Goal: Navigation & Orientation: Find specific page/section

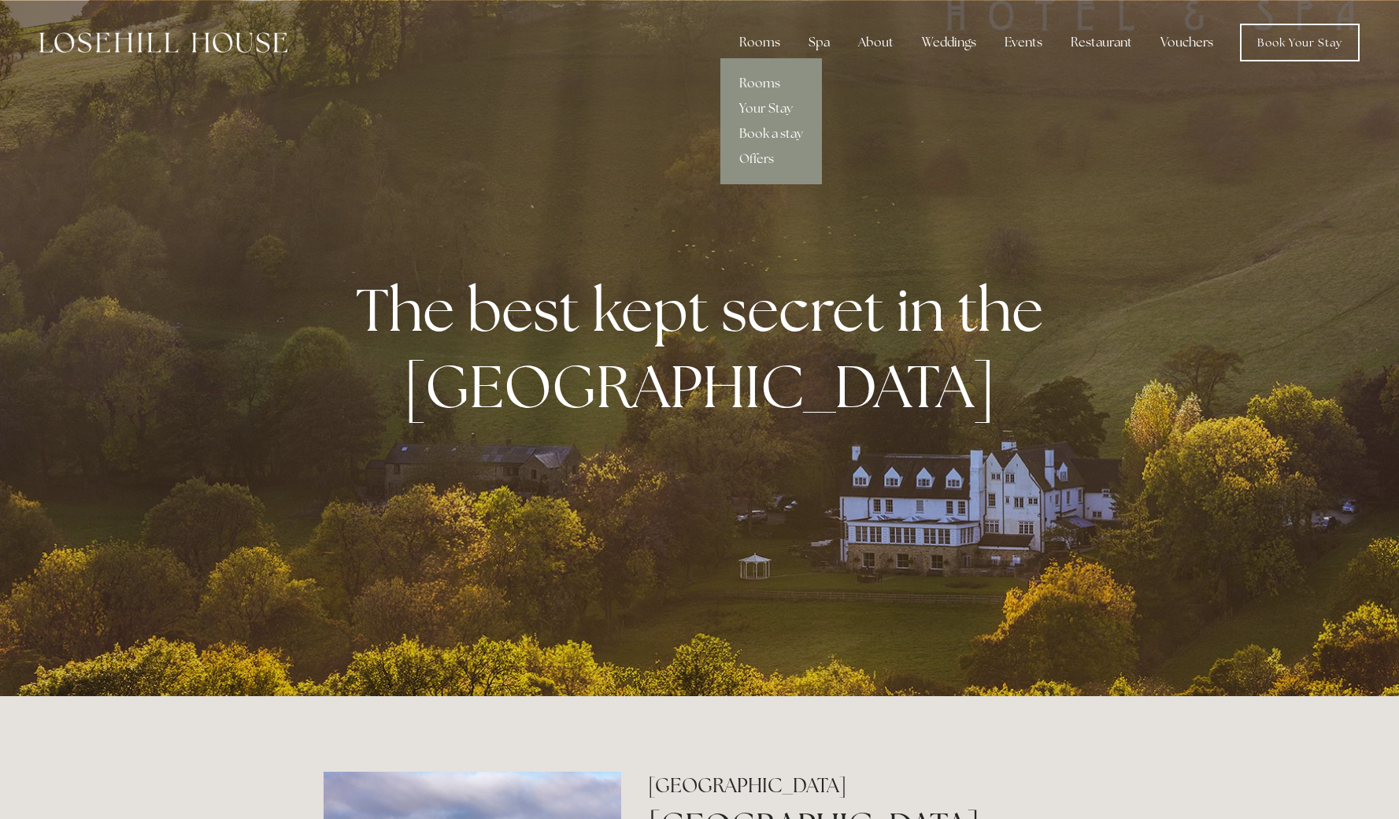
click at [758, 84] on link "Rooms" at bounding box center [772, 83] width 102 height 25
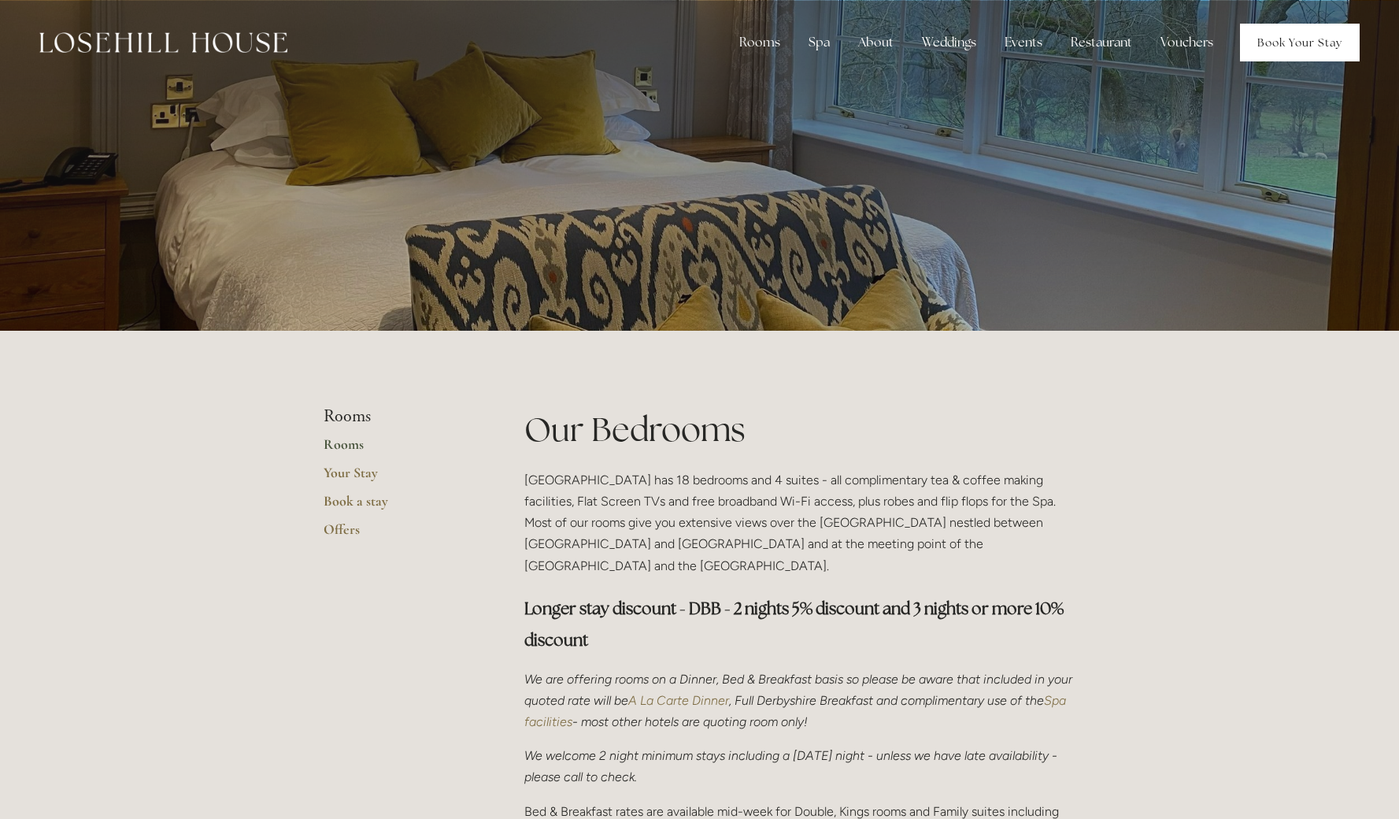
click at [1298, 46] on link "Book Your Stay" at bounding box center [1300, 43] width 120 height 38
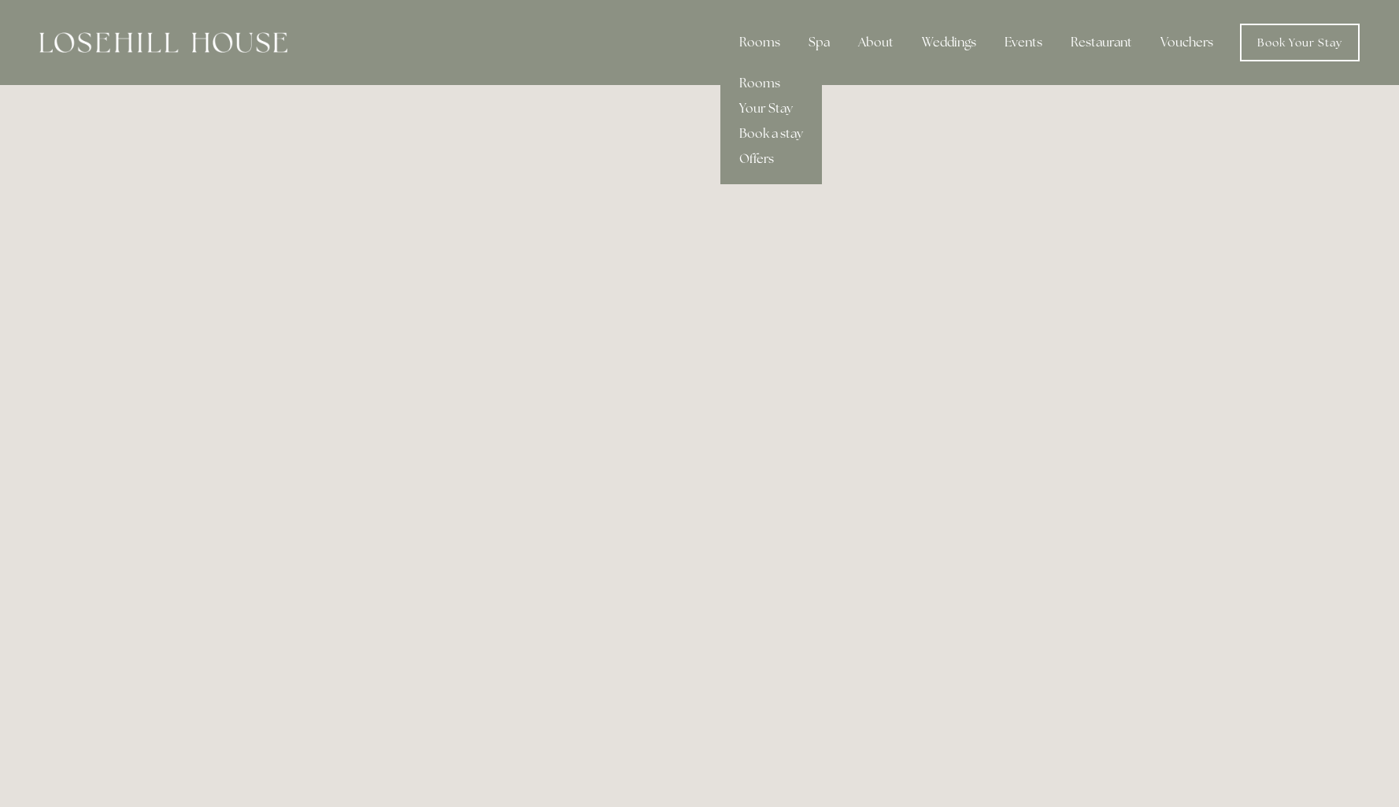
click at [761, 160] on link "Offers" at bounding box center [772, 158] width 102 height 25
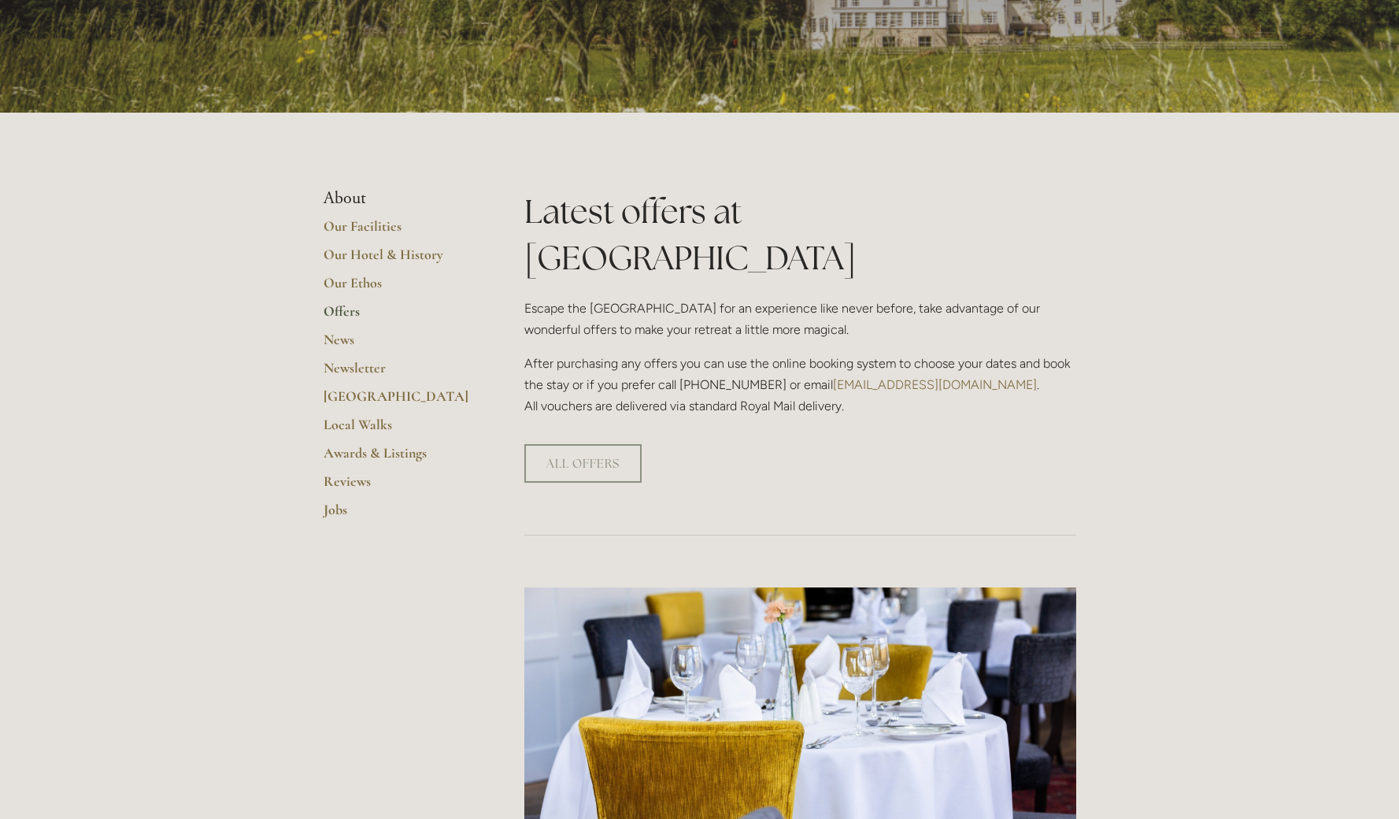
scroll to position [276, 0]
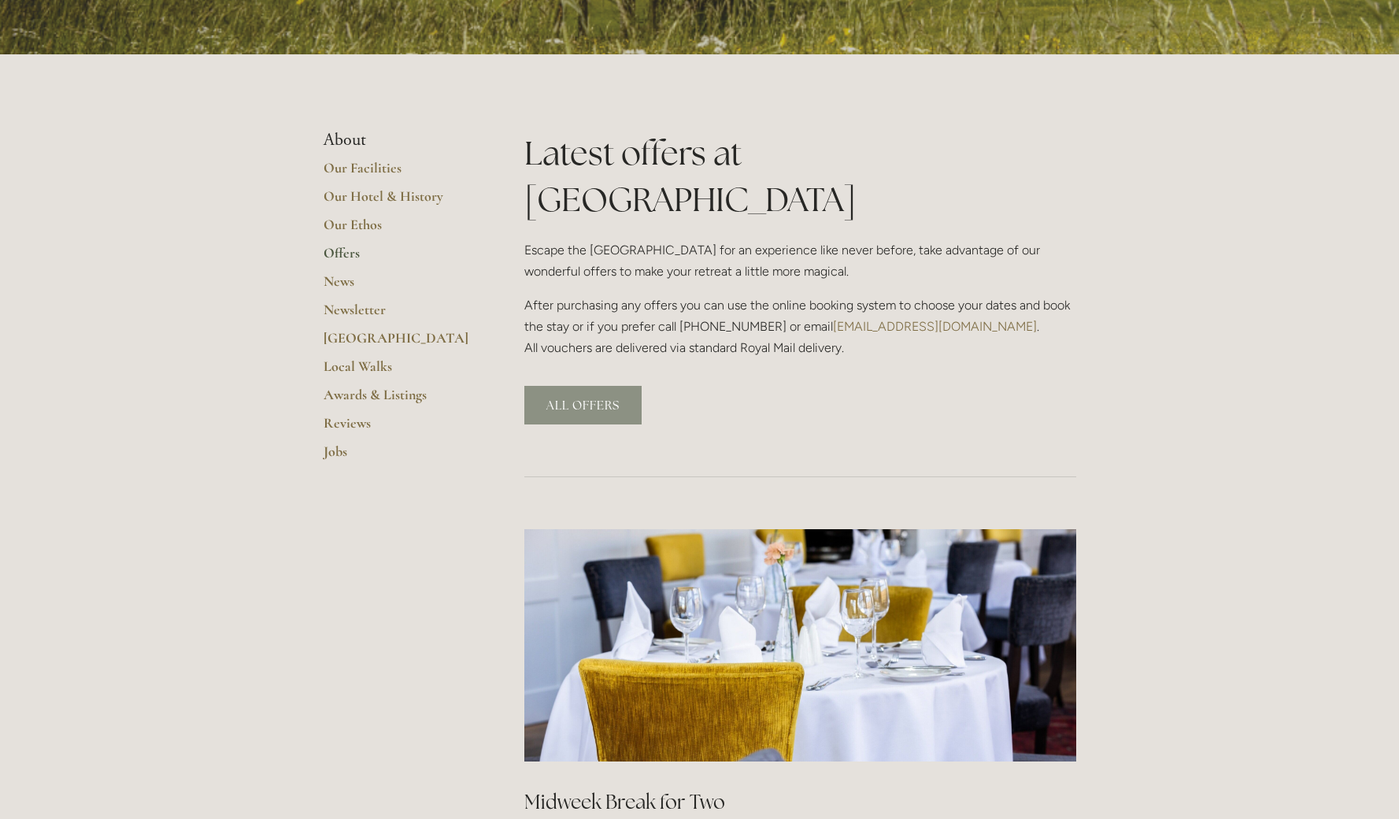
click at [580, 386] on link "ALL OFFERS" at bounding box center [582, 405] width 117 height 39
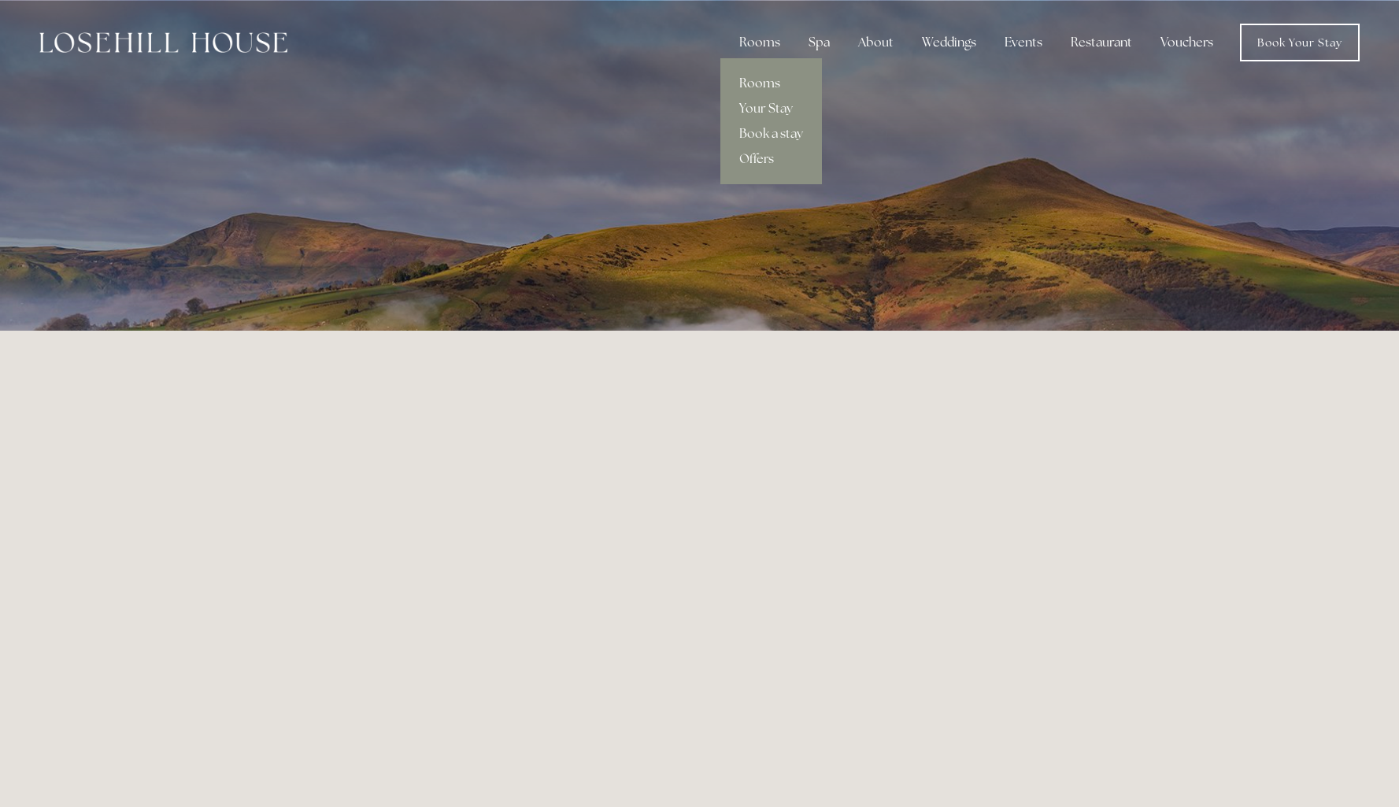
click at [756, 85] on link "Rooms" at bounding box center [772, 83] width 102 height 25
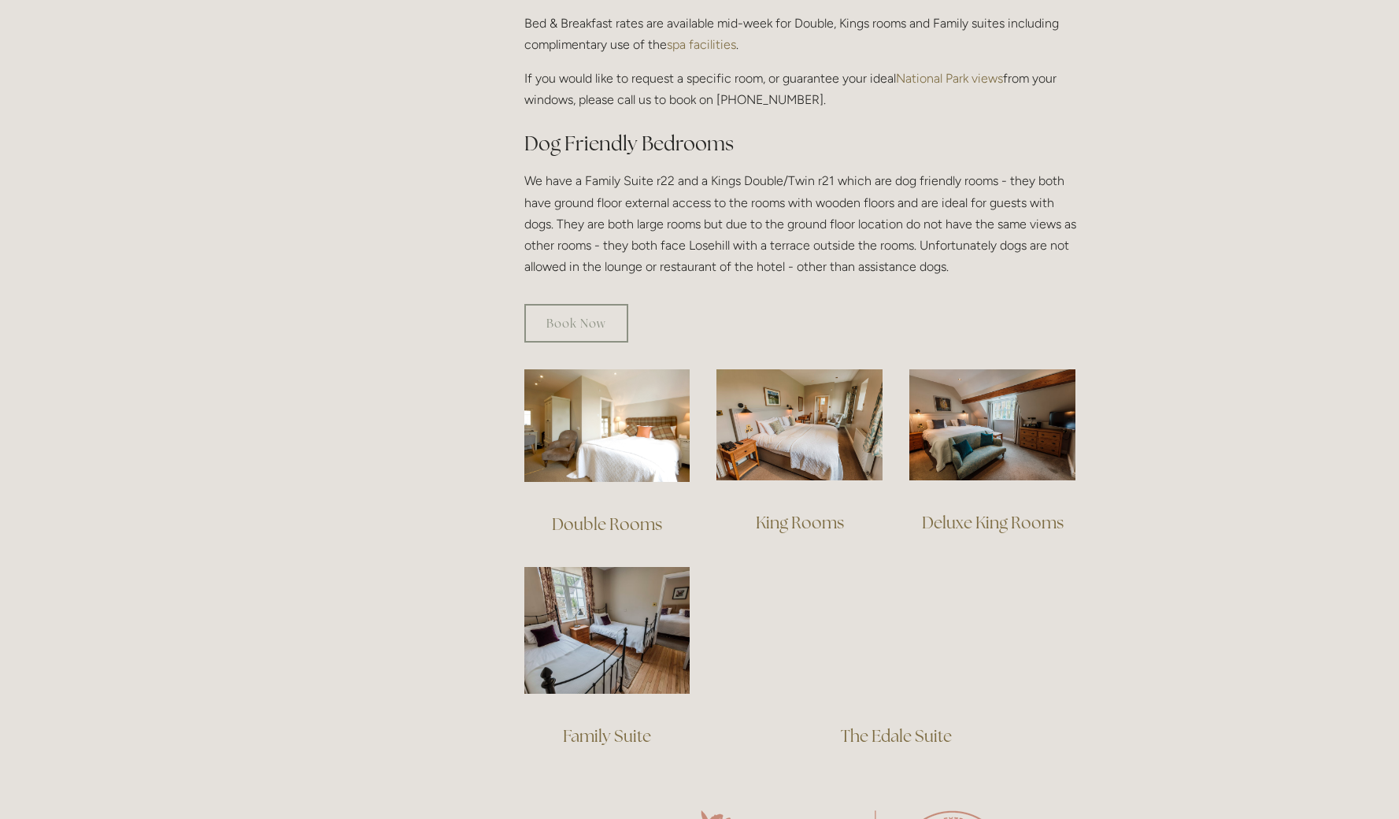
scroll to position [791, 0]
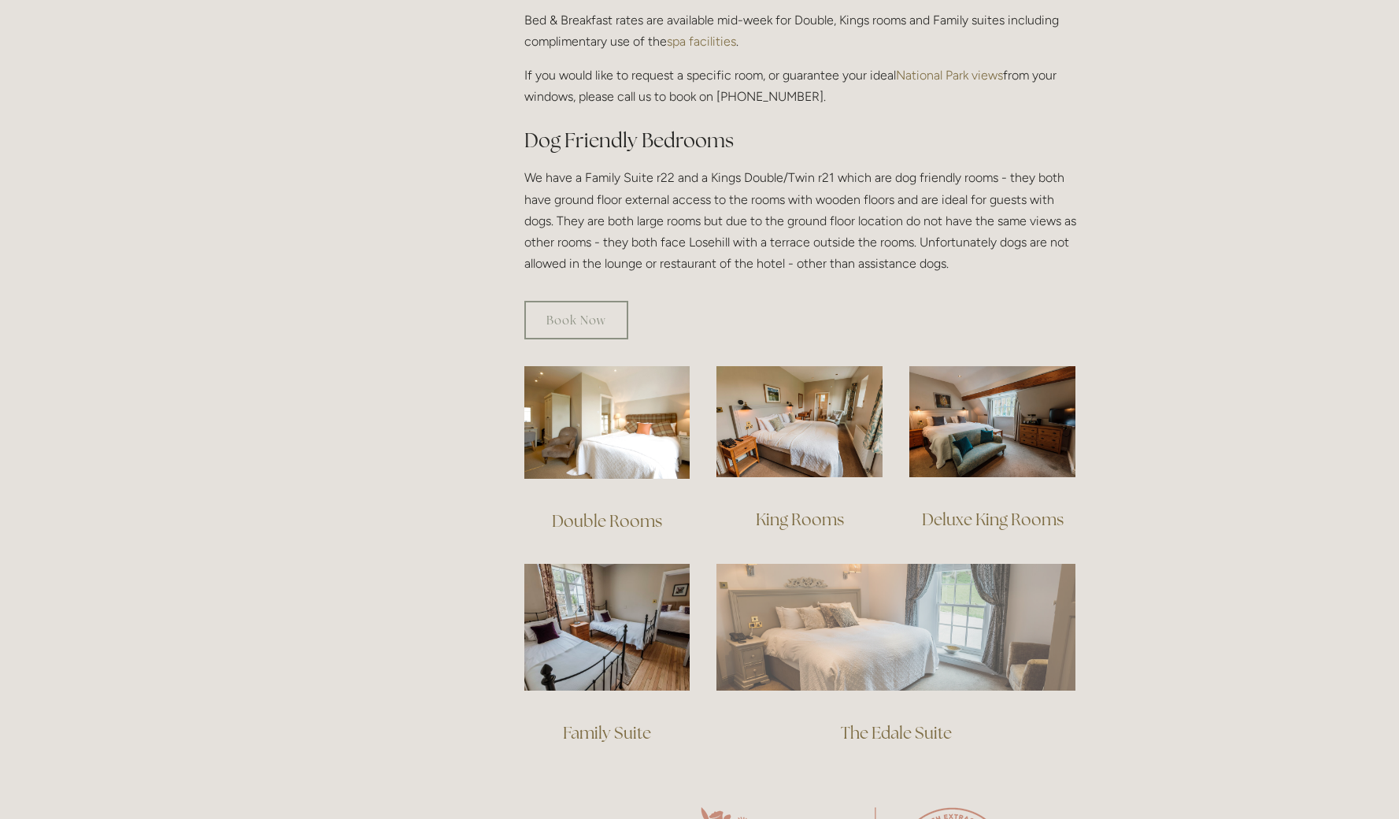
click at [813, 625] on img at bounding box center [896, 627] width 359 height 126
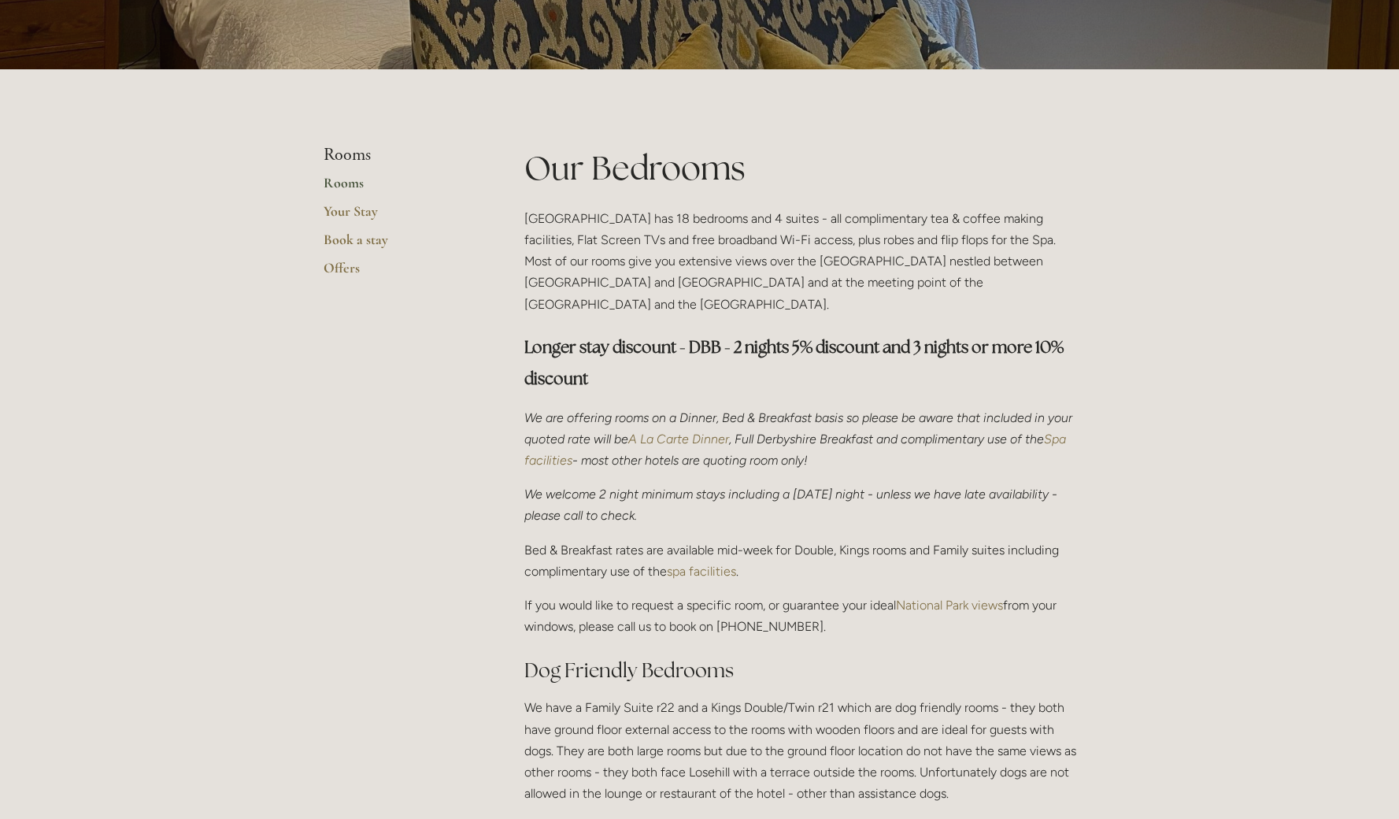
scroll to position [0, 0]
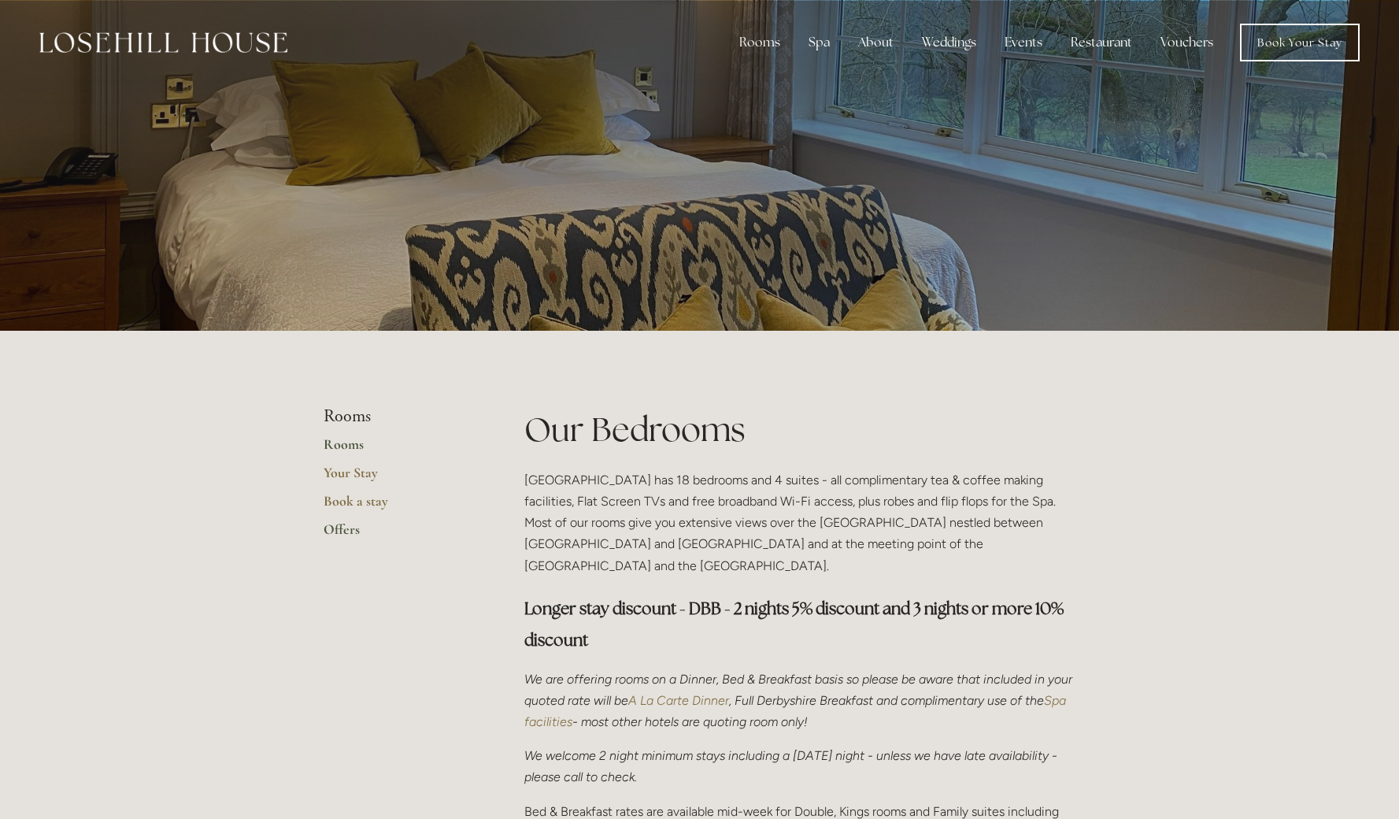
click at [334, 524] on link "Offers" at bounding box center [399, 535] width 150 height 28
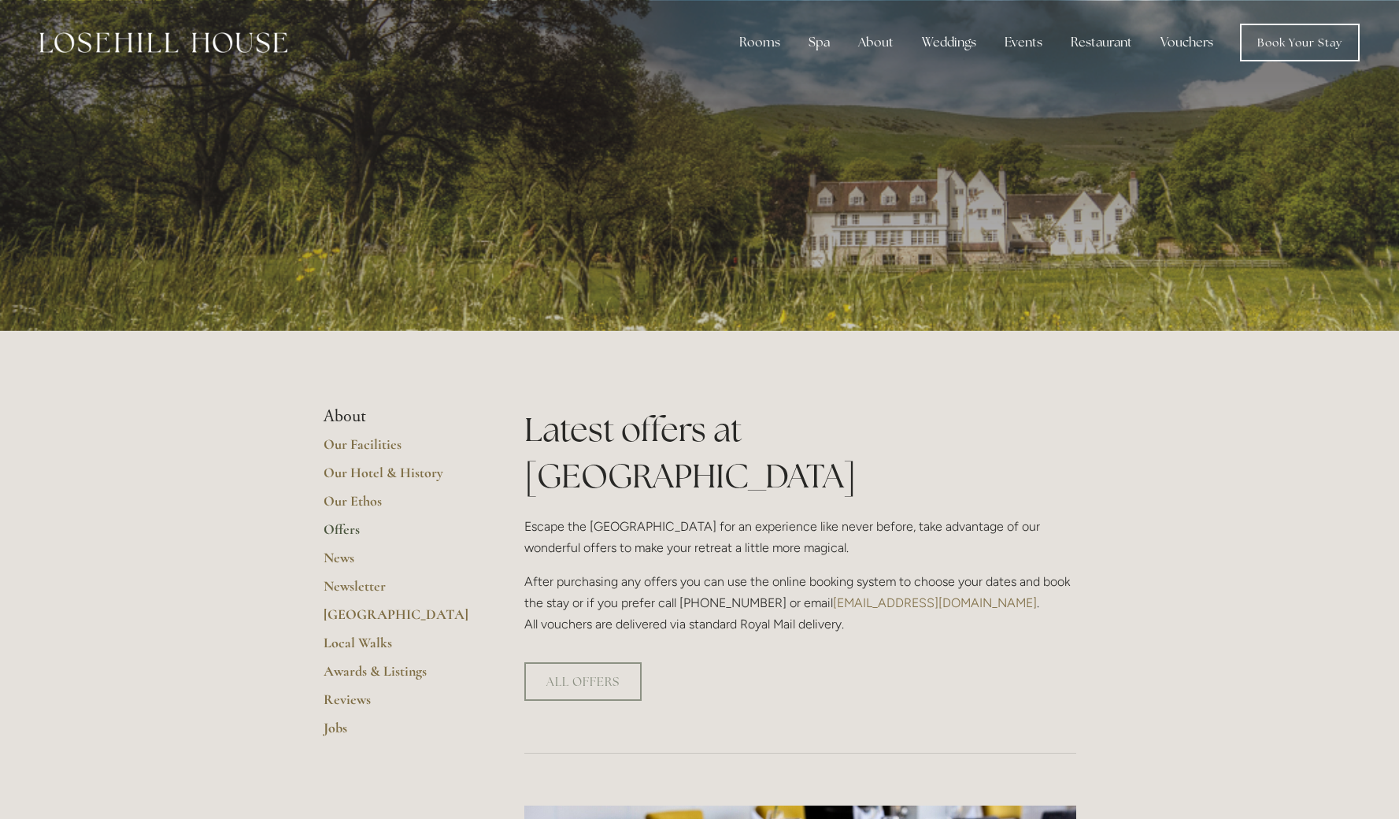
click at [853, 595] on link "[EMAIL_ADDRESS][DOMAIN_NAME]" at bounding box center [935, 602] width 204 height 15
click at [758, 81] on link "Rooms" at bounding box center [772, 83] width 102 height 25
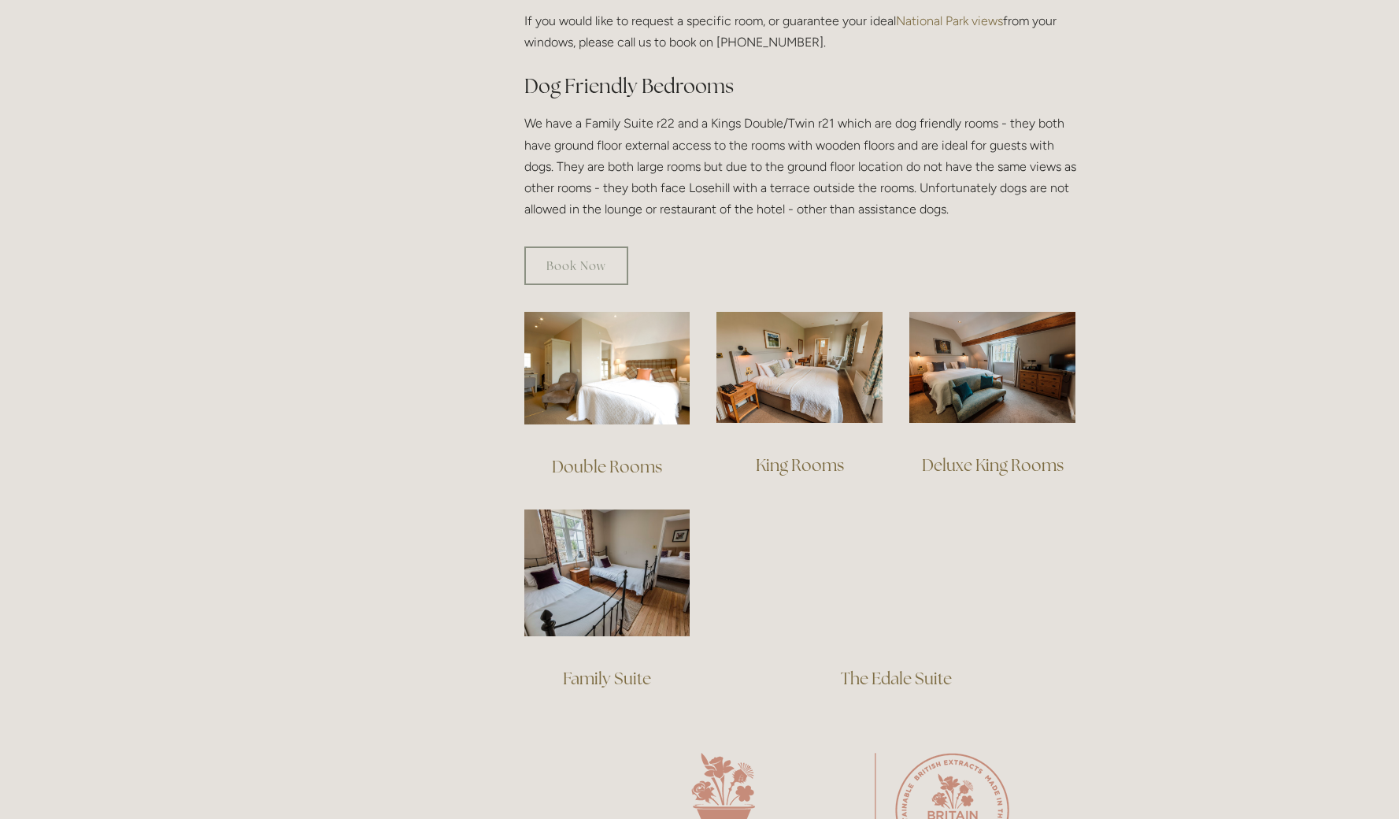
scroll to position [906, 0]
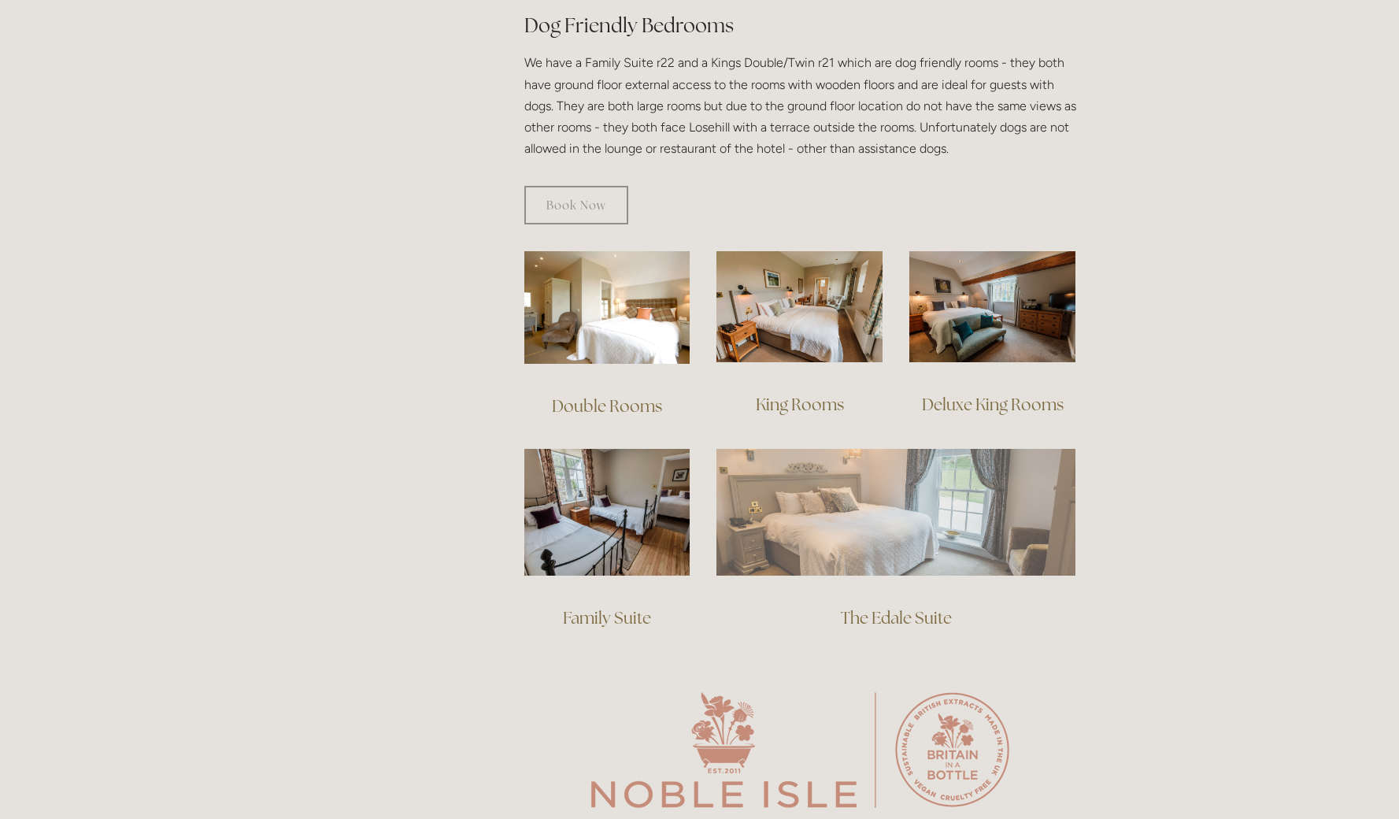
click at [872, 524] on img at bounding box center [896, 512] width 359 height 126
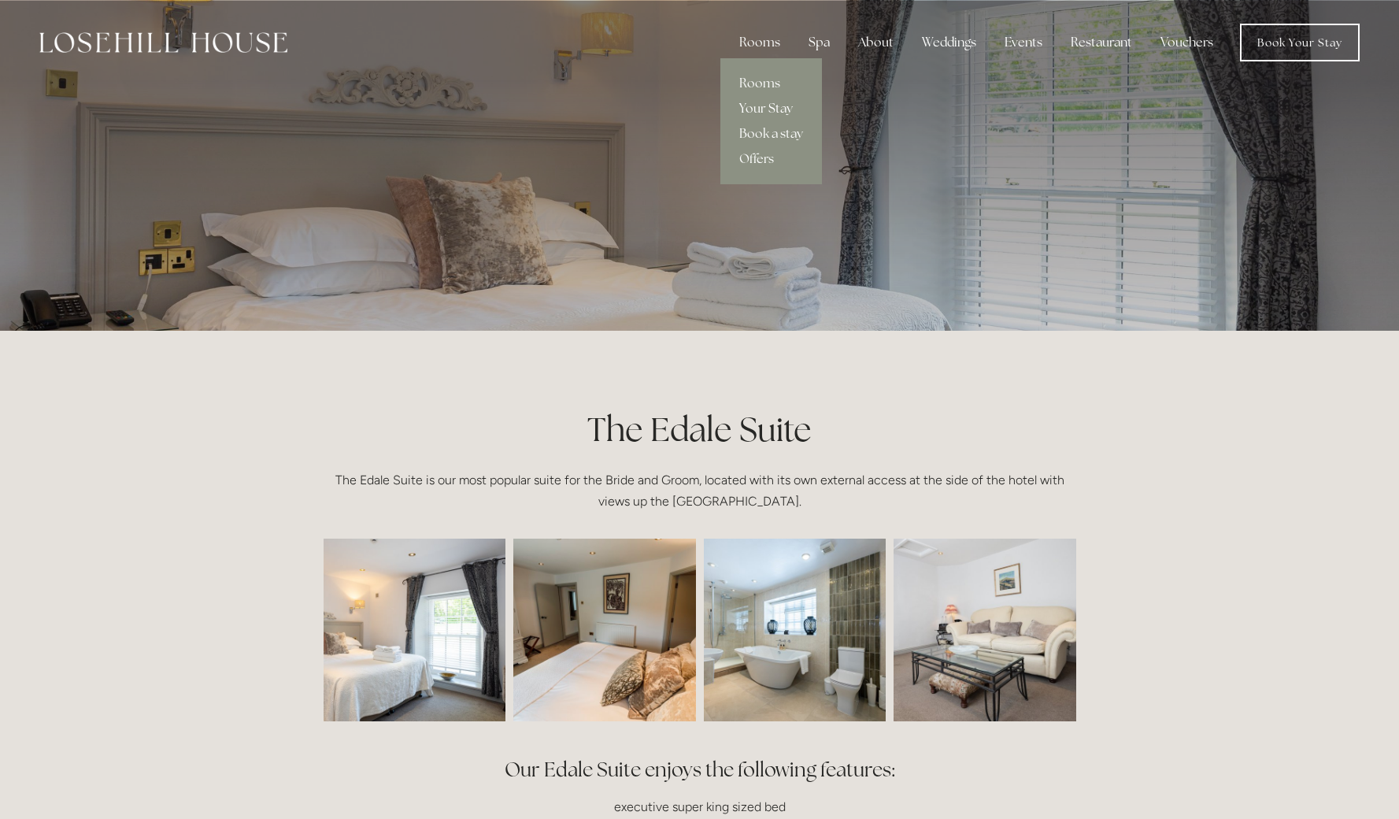
click at [758, 110] on link "Your Stay" at bounding box center [772, 108] width 102 height 25
